Goal: Task Accomplishment & Management: Use online tool/utility

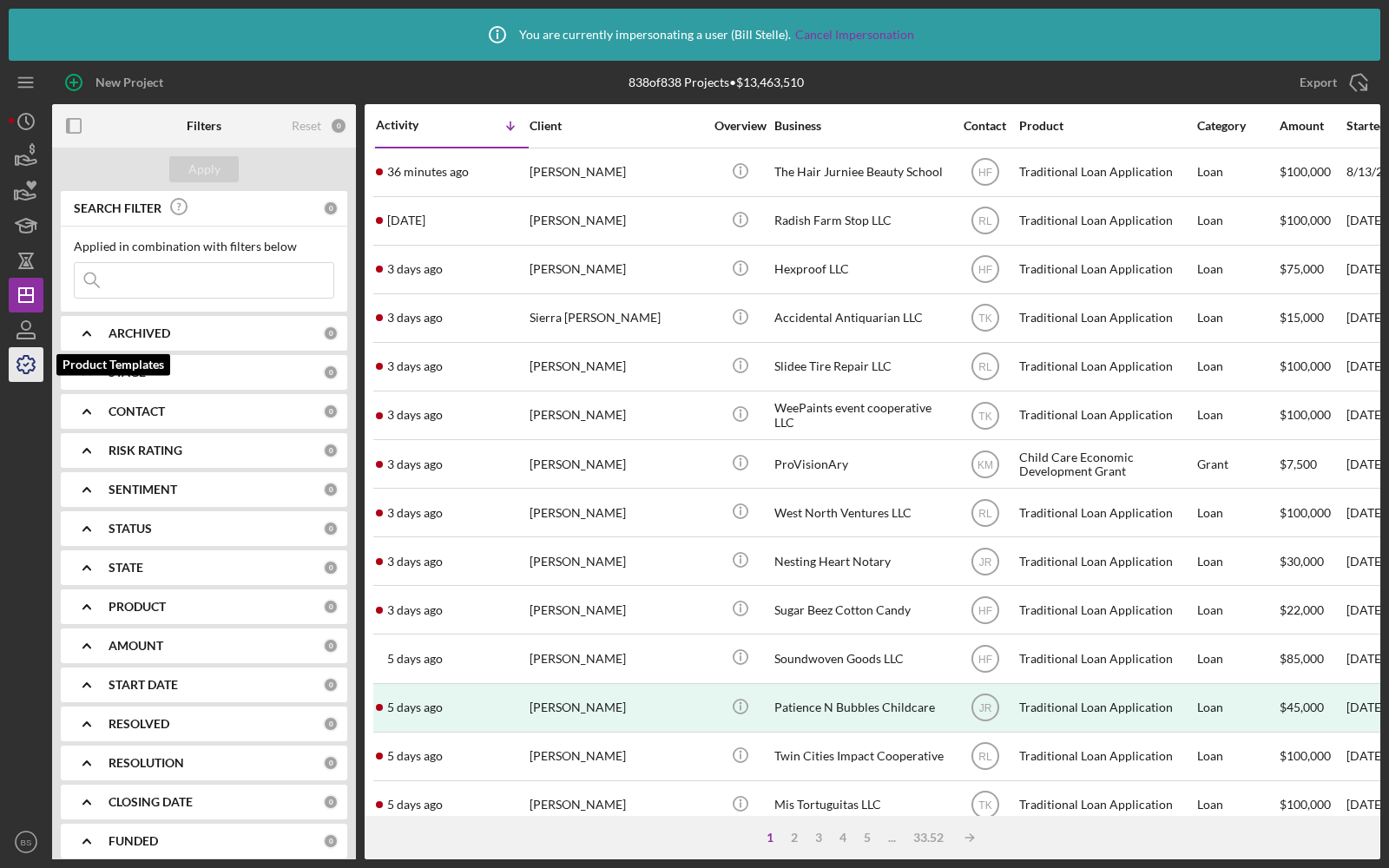
click at [26, 368] on icon "button" at bounding box center [26, 365] width 43 height 43
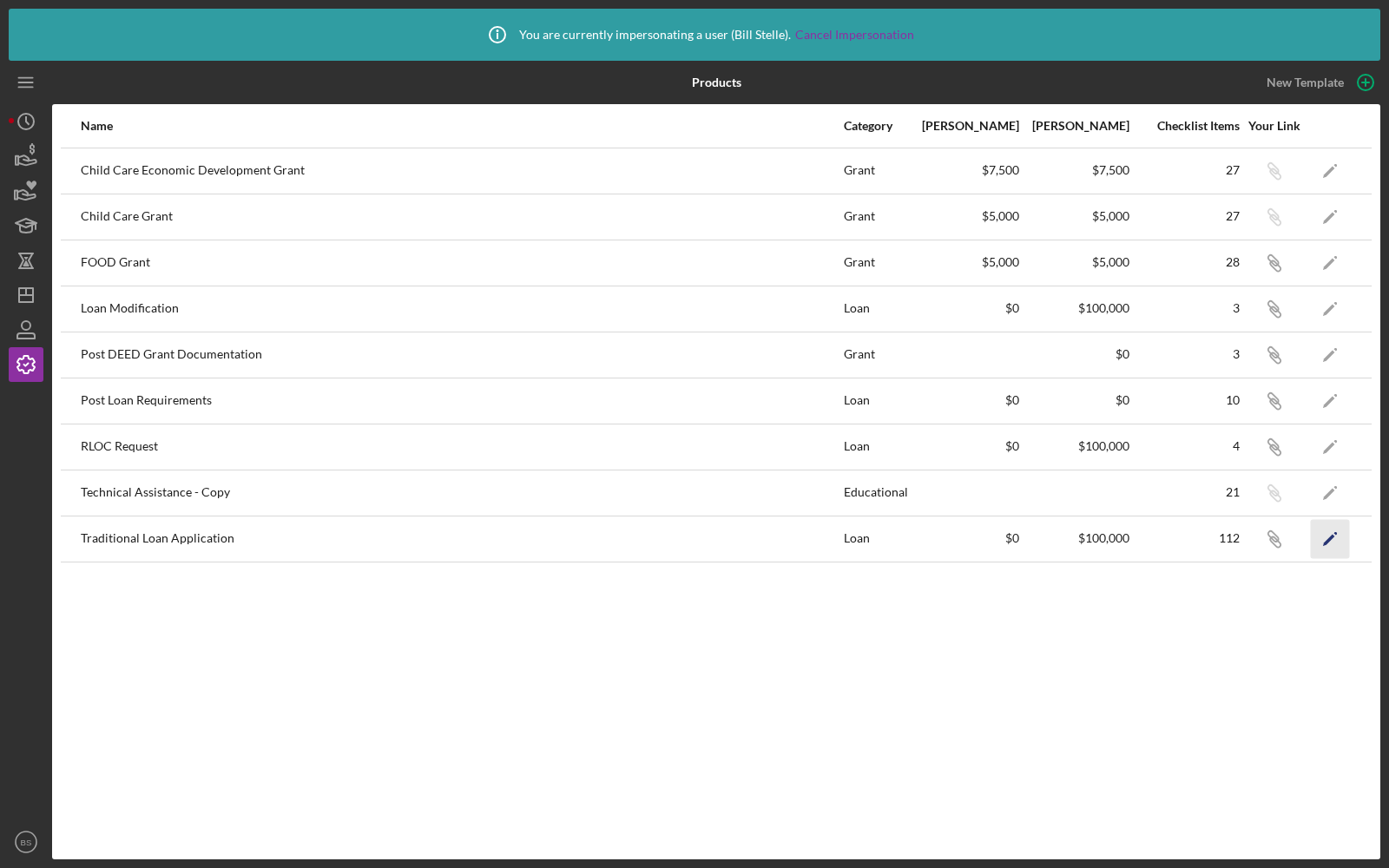
click at [1333, 533] on polygon "button" at bounding box center [1329, 539] width 12 height 12
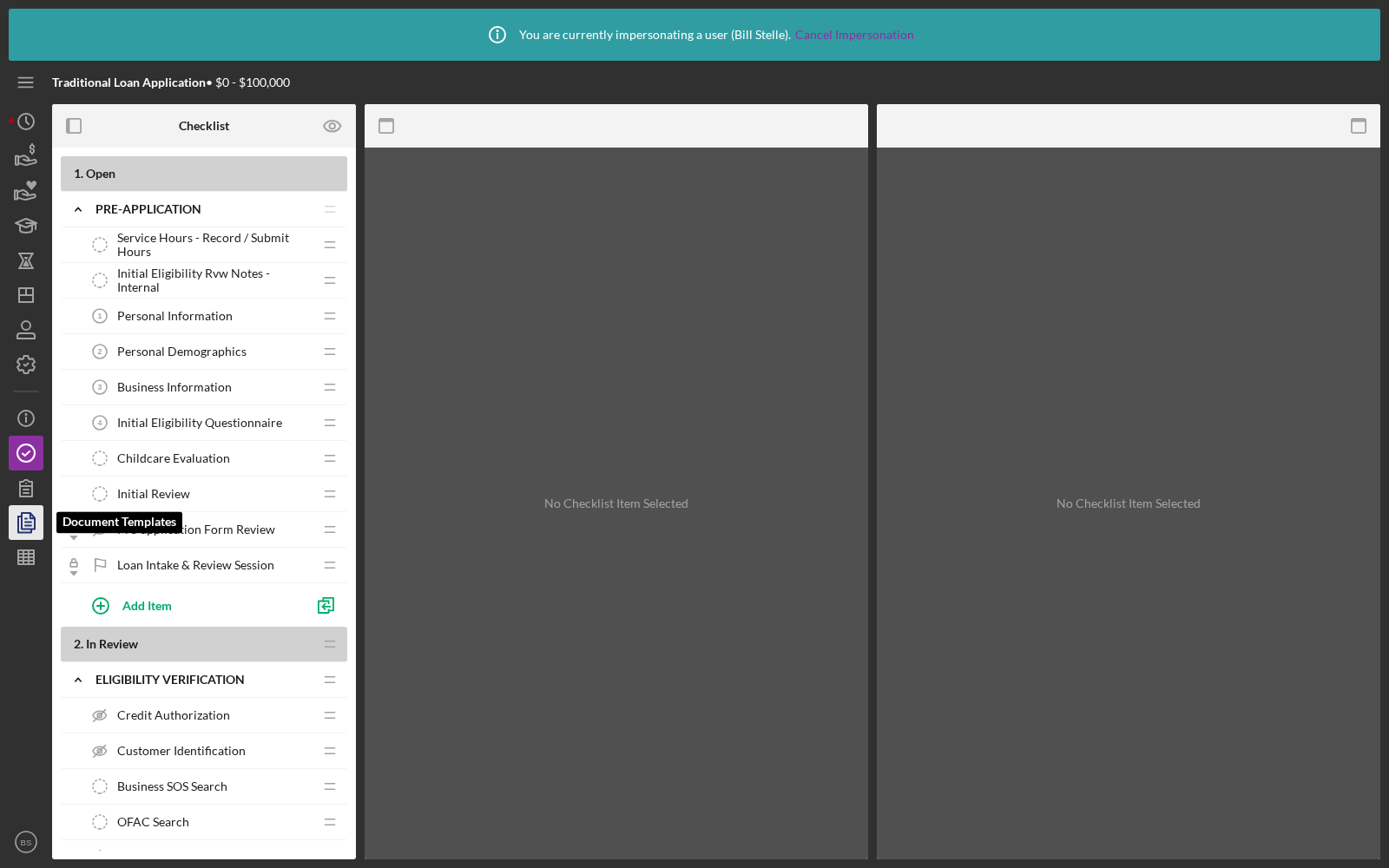
click at [18, 523] on polyline "button" at bounding box center [25, 524] width 13 height 16
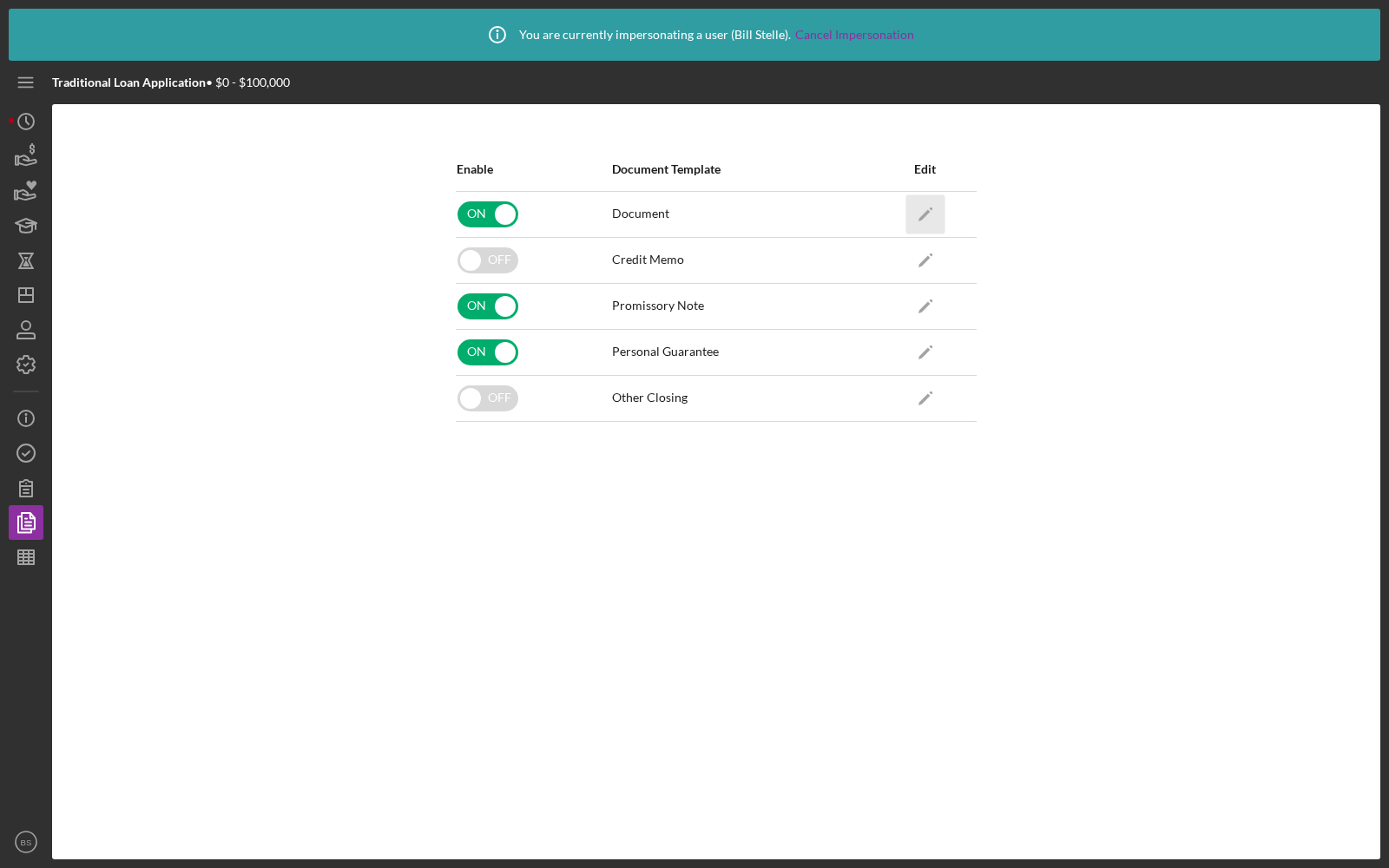
click at [934, 221] on icon "Icon/Edit" at bounding box center [924, 213] width 39 height 39
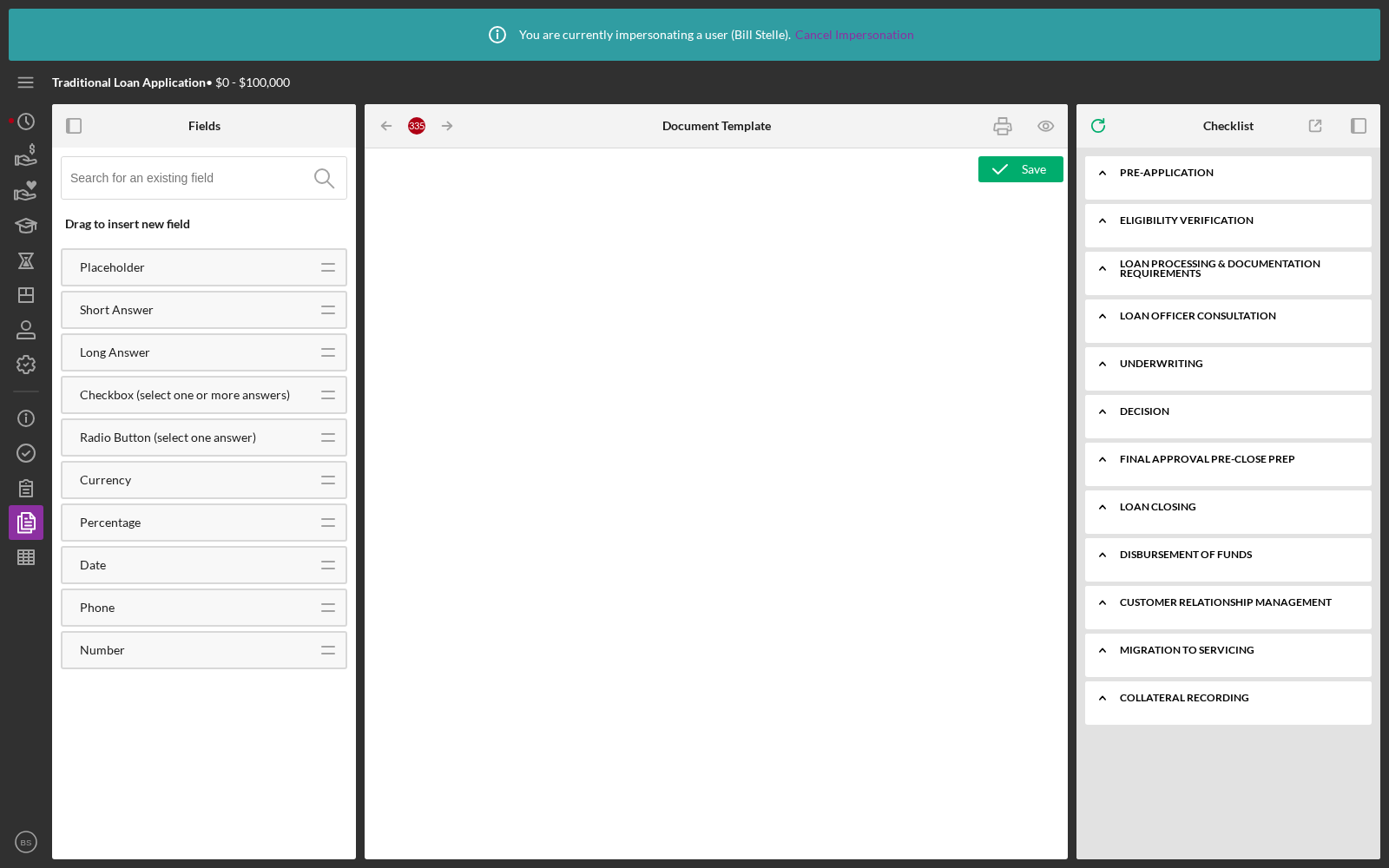
type textarea "<h1 style="text-align: center"><strong>Traditional Loan Application - <span id=…"
